Goal: Communication & Community: Ask a question

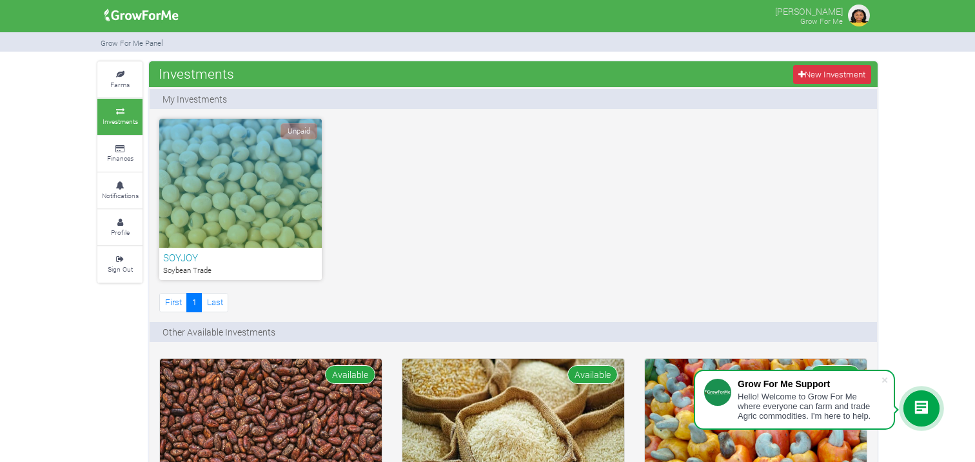
click at [923, 411] on icon at bounding box center [921, 407] width 15 height 15
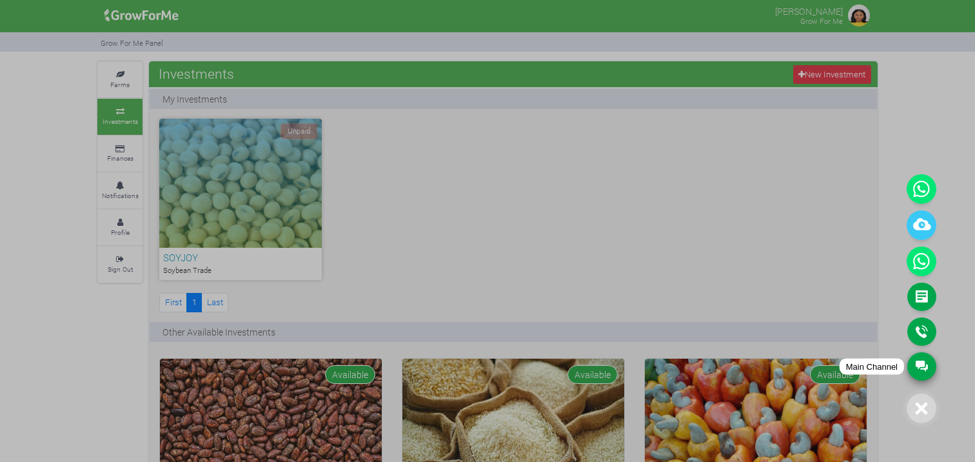
click at [923, 363] on link "Main Channel" at bounding box center [921, 366] width 29 height 28
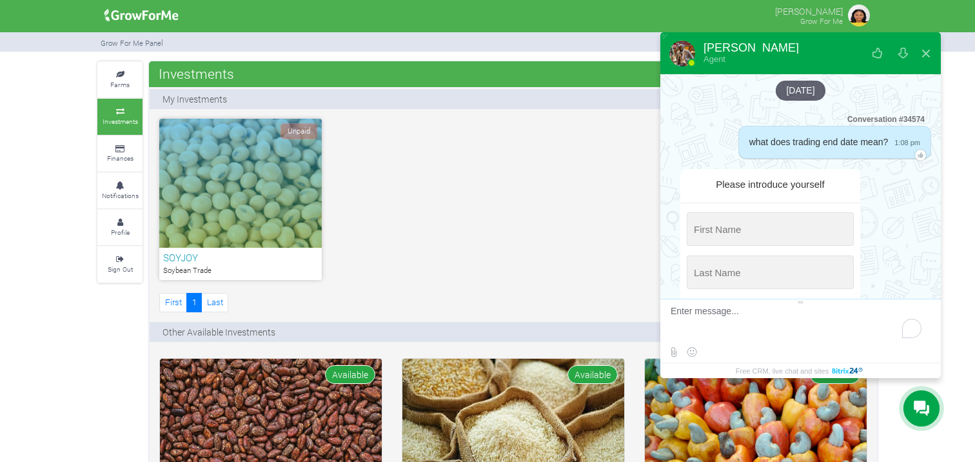
scroll to position [585, 0]
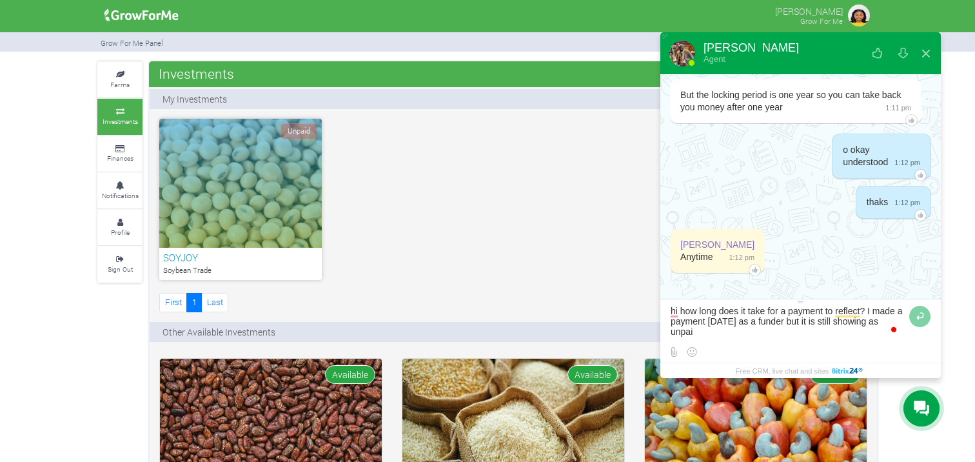
type textarea "hi how long does it take for a payment to reflect? I made a payment [DATE] as a…"
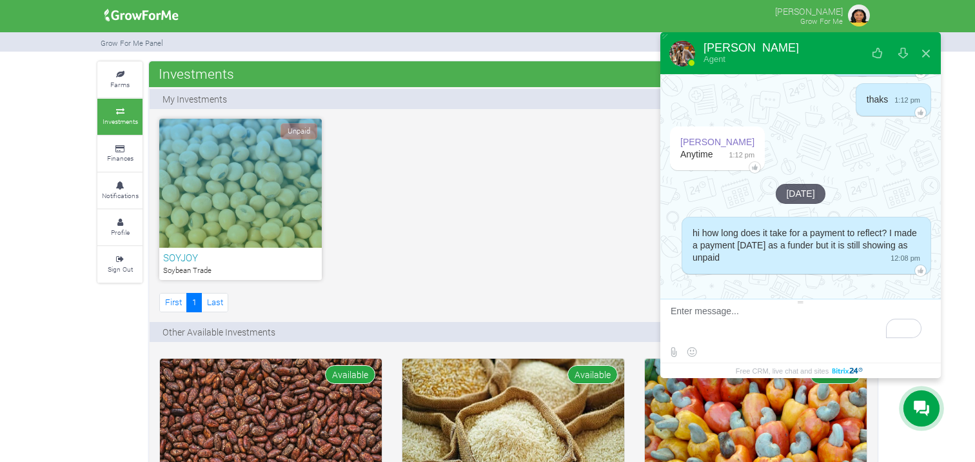
scroll to position [689, 0]
click at [598, 260] on div "Unpaid SOYJOY Soybean Trade First 1 Last" at bounding box center [513, 217] width 727 height 196
click at [608, 178] on div "Unpaid SOYJOY Soybean Trade First 1 Last" at bounding box center [513, 217] width 727 height 196
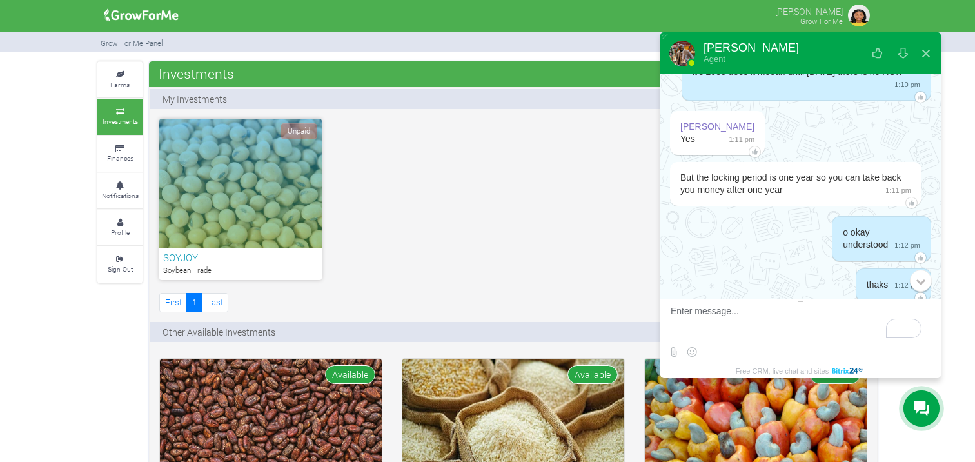
scroll to position [689, 0]
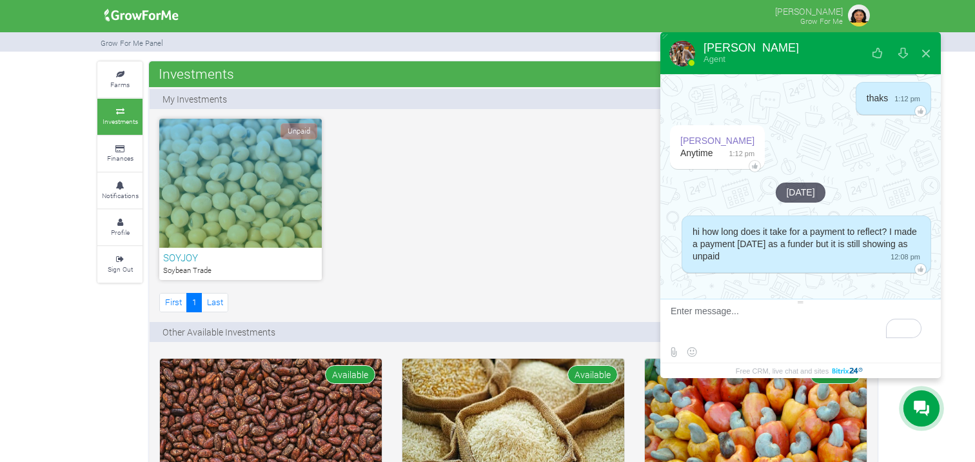
click at [910, 288] on div at bounding box center [800, 289] width 280 height 19
click at [752, 321] on textarea "To enrich screen reader interactions, please activate Accessibility in Grammarl…" at bounding box center [798, 323] width 257 height 35
click at [598, 231] on div "Unpaid SOYJOY Soybean Trade First 1 Last" at bounding box center [513, 217] width 727 height 196
click at [926, 55] on button at bounding box center [925, 53] width 23 height 31
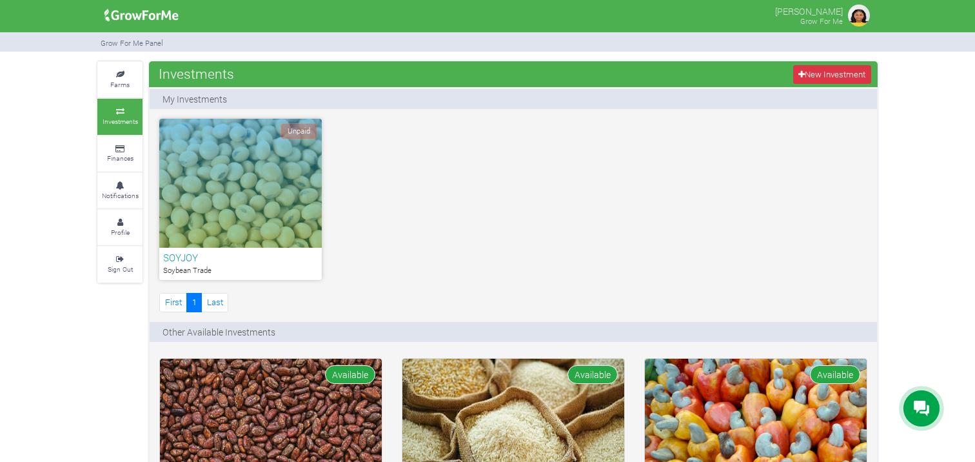
click at [928, 407] on icon at bounding box center [921, 407] width 15 height 15
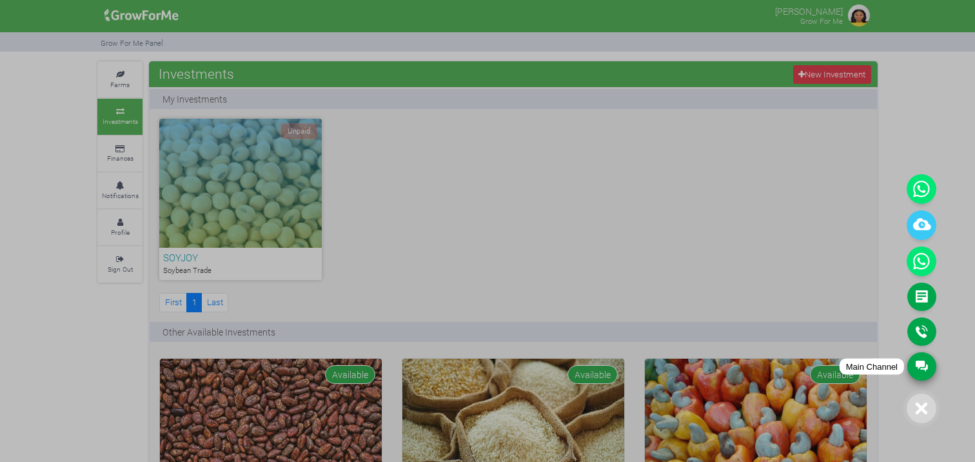
click at [923, 370] on link "Main Channel" at bounding box center [921, 366] width 29 height 28
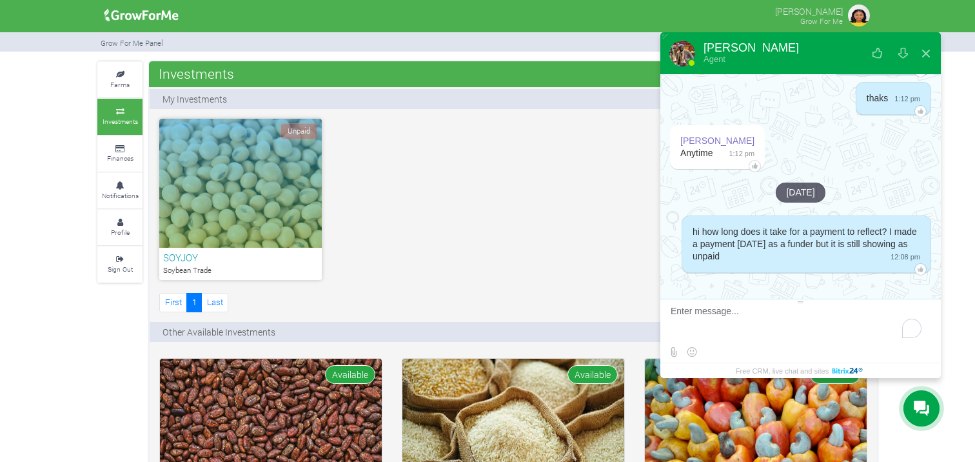
click at [718, 52] on div "[PERSON_NAME]" at bounding box center [750, 48] width 95 height 12
click at [678, 52] on div at bounding box center [682, 54] width 26 height 26
click at [805, 240] on span "hi how long does it take for a payment to reflect? I made a payment [DATE] as a…" at bounding box center [804, 243] width 224 height 35
click at [754, 257] on span "hi how long does it take for a payment to reflect? I made a payment [DATE] as a…" at bounding box center [804, 243] width 224 height 35
drag, startPoint x: 771, startPoint y: 258, endPoint x: 690, endPoint y: 230, distance: 86.0
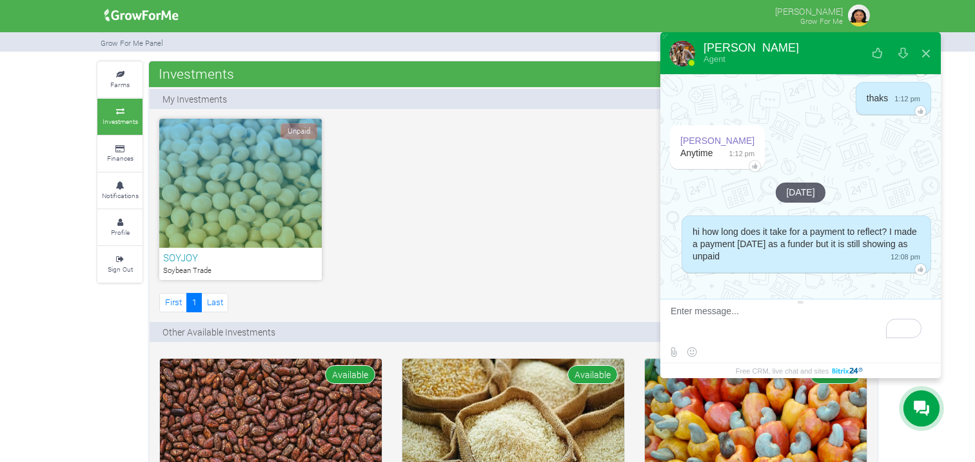
click at [690, 230] on div "hi how long does it take for a payment to reflect? I made a payment [DATE] as a…" at bounding box center [806, 243] width 250 height 57
copy span "hi how long does it take for a payment to reflect? I made a payment [DATE] as a…"
click at [774, 277] on div "[DATE] Conversation #34574 what does trading end date mean? 1:08 pm Please intr…" at bounding box center [800, 186] width 280 height 224
drag, startPoint x: 778, startPoint y: 257, endPoint x: 689, endPoint y: 230, distance: 93.0
click at [689, 230] on div "hi how long does it take for a payment to reflect? I made a payment [DATE] as a…" at bounding box center [806, 243] width 250 height 57
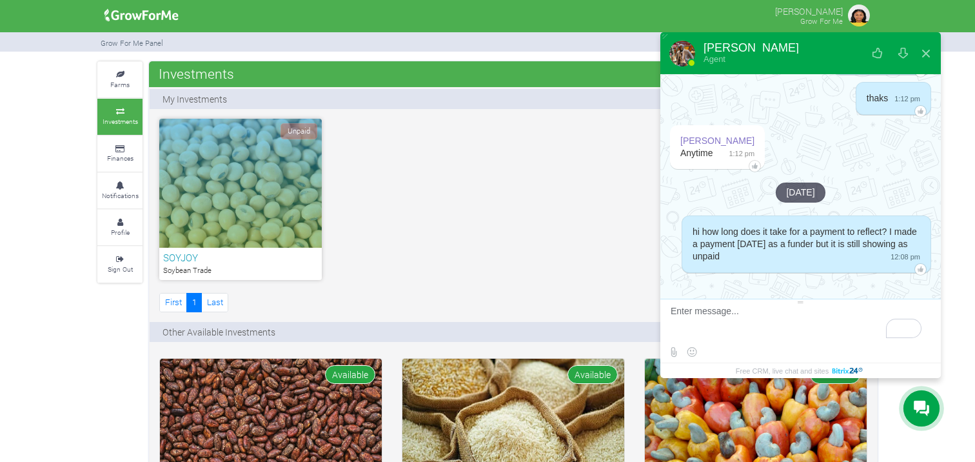
copy span "hi how long does it take for a payment to reflect? I made a payment [DATE] as a…"
drag, startPoint x: 684, startPoint y: 175, endPoint x: 558, endPoint y: 250, distance: 146.6
click at [558, 250] on div "Unpaid SOYJOY Soybean Trade First 1 Last" at bounding box center [513, 217] width 727 height 196
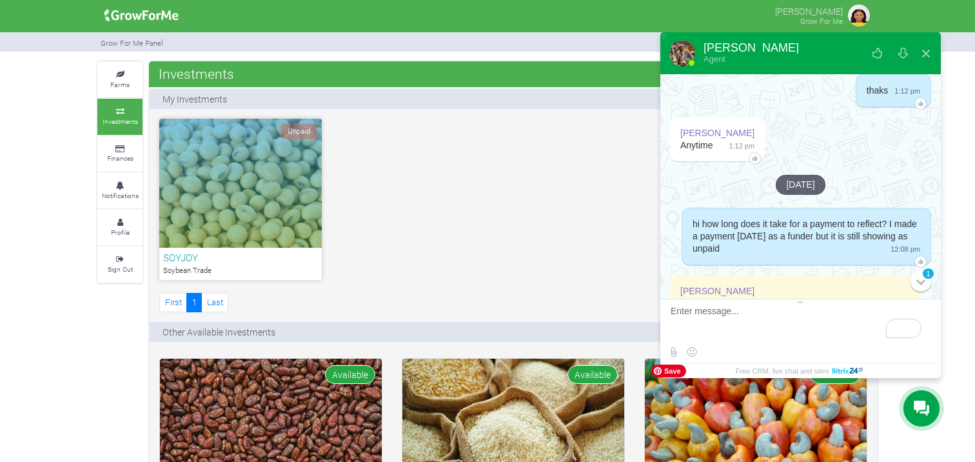
scroll to position [756, 0]
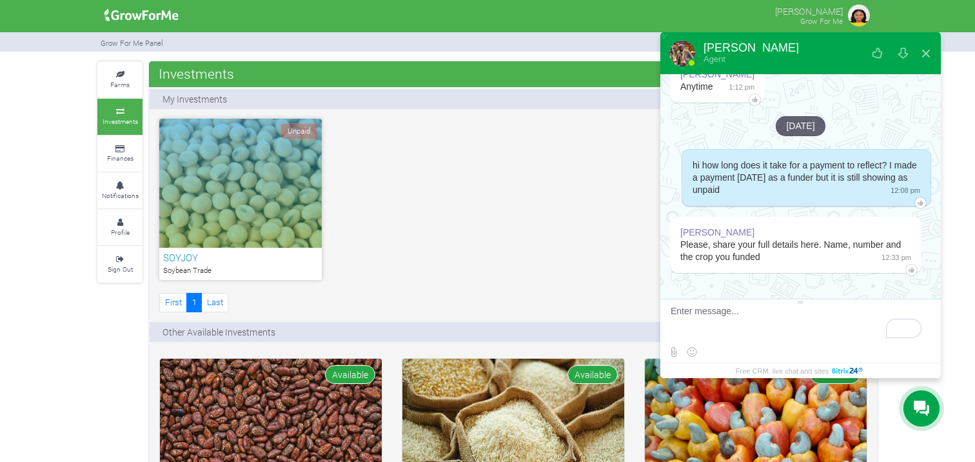
click at [707, 315] on textarea "To enrich screen reader interactions, please activate Accessibility in Grammarl…" at bounding box center [798, 323] width 257 height 35
type textarea "[PERSON_NAME] 0556728584 Soybean Trade"
click at [670, 354] on label at bounding box center [673, 352] width 16 height 16
click at [0, 0] on input "file" at bounding box center [0, 0] width 0 height 0
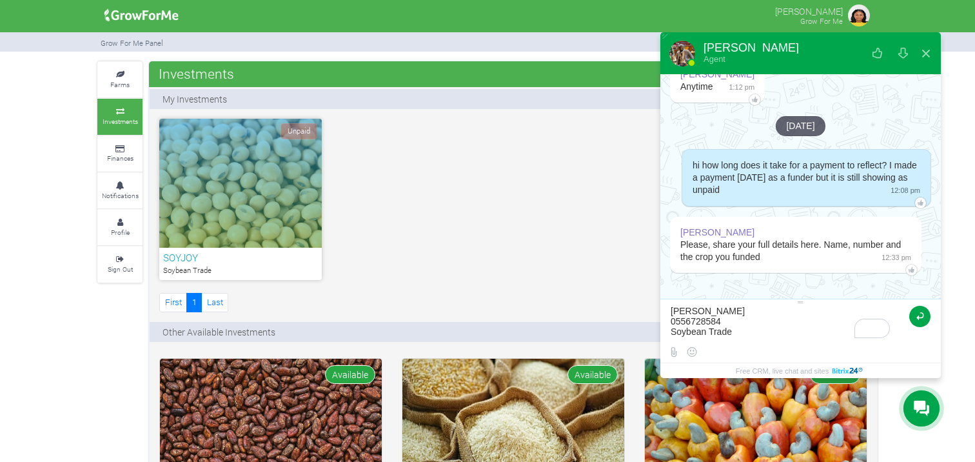
click at [923, 317] on button at bounding box center [919, 316] width 21 height 21
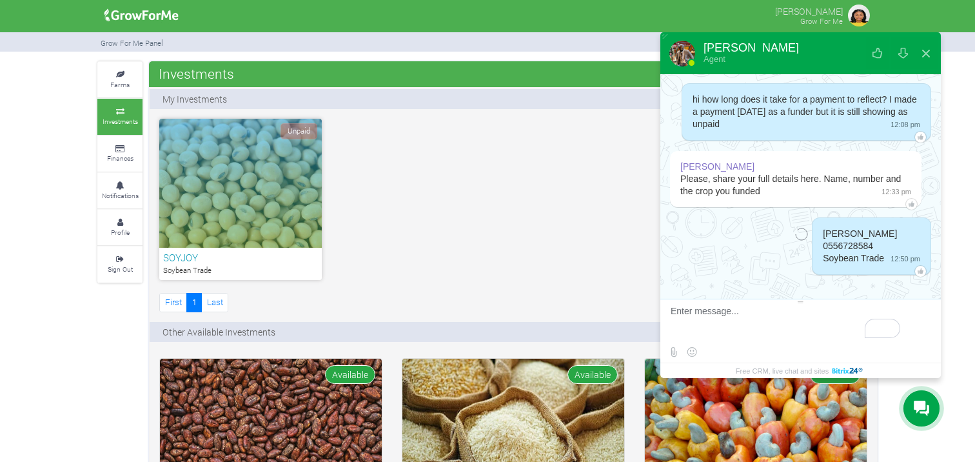
scroll to position [824, 0]
click at [726, 167] on div "[PERSON_NAME]" at bounding box center [717, 165] width 74 height 12
type textarea "[PERSON_NAME],"
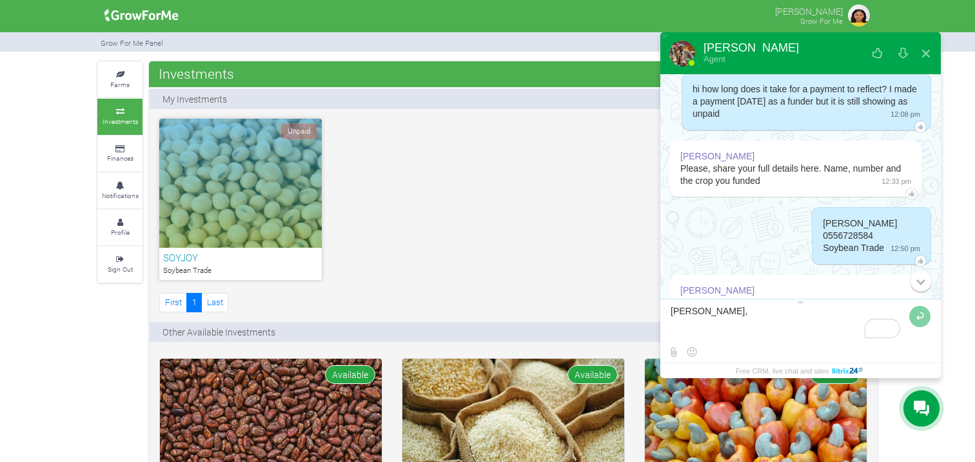
scroll to position [823, 0]
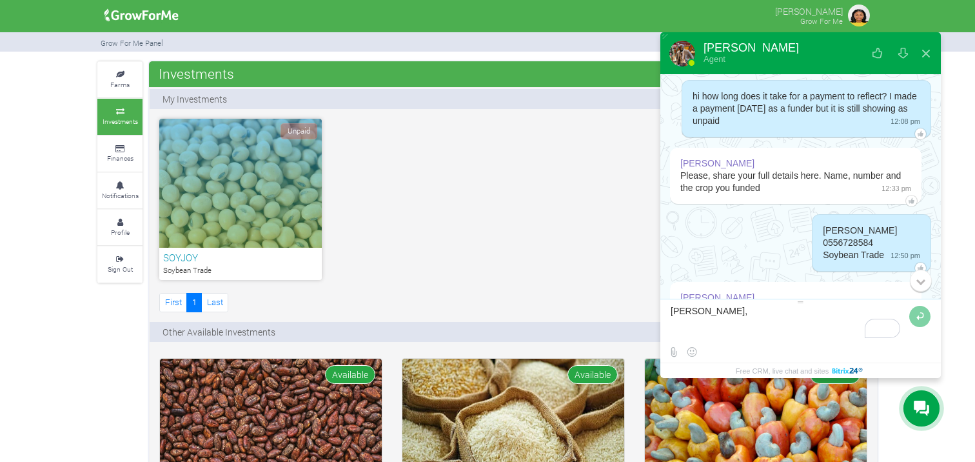
click at [892, 168] on div "[PERSON_NAME]" at bounding box center [795, 163] width 231 height 12
drag, startPoint x: 747, startPoint y: 320, endPoint x: 650, endPoint y: 315, distance: 97.5
click at [650, 315] on body "[PERSON_NAME] Agent Please introduce yourself First Name * Last Name * Phone * …" at bounding box center [487, 231] width 975 height 462
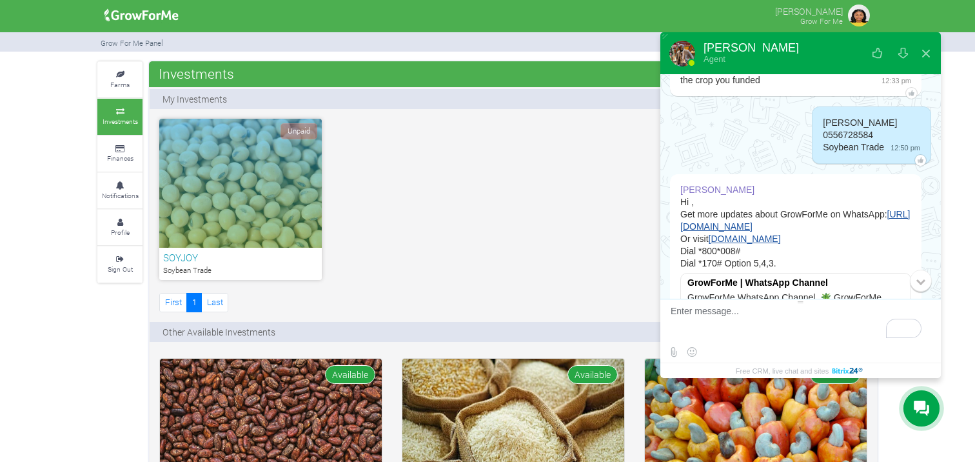
scroll to position [945, 0]
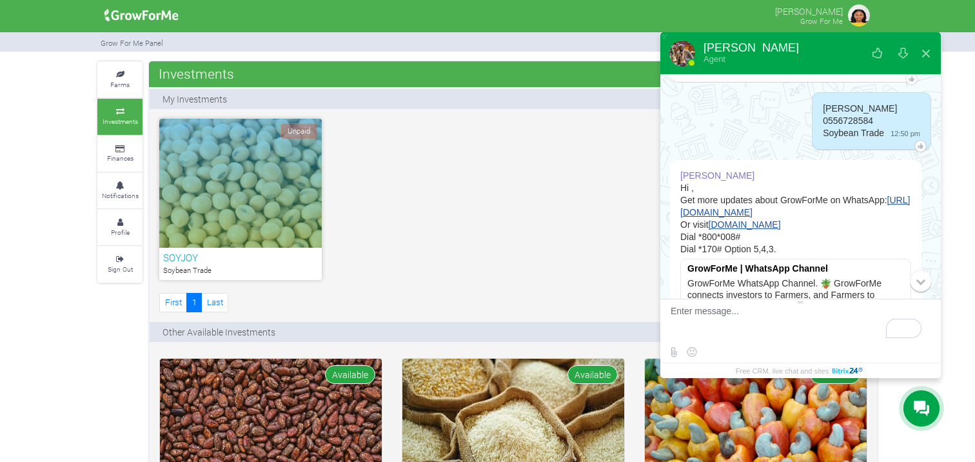
drag, startPoint x: 934, startPoint y: 270, endPoint x: 934, endPoint y: 297, distance: 26.4
click at [934, 297] on div "0" at bounding box center [922, 280] width 35 height 35
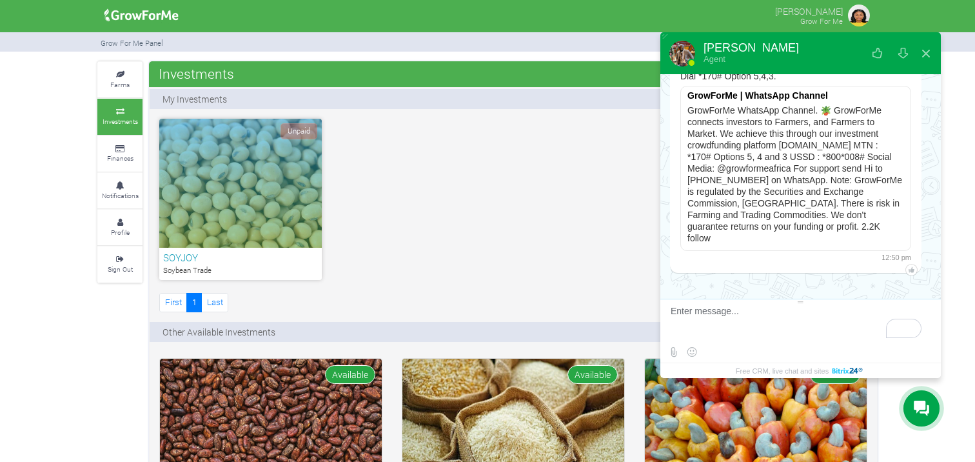
scroll to position [1121, 0]
